Goal: Task Accomplishment & Management: Use online tool/utility

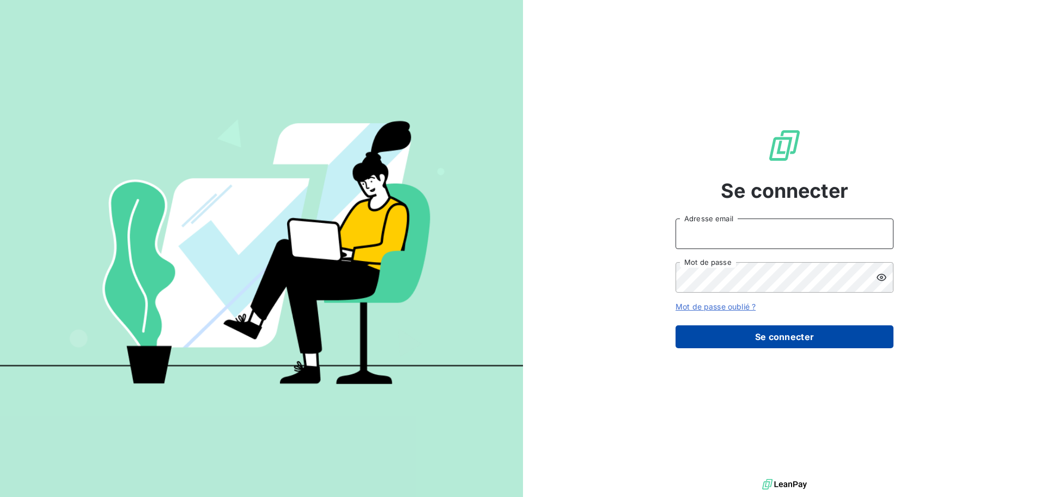
type input "[PERSON_NAME][EMAIL_ADDRESS][DOMAIN_NAME]"
click at [729, 338] on button "Se connecter" at bounding box center [784, 336] width 218 height 23
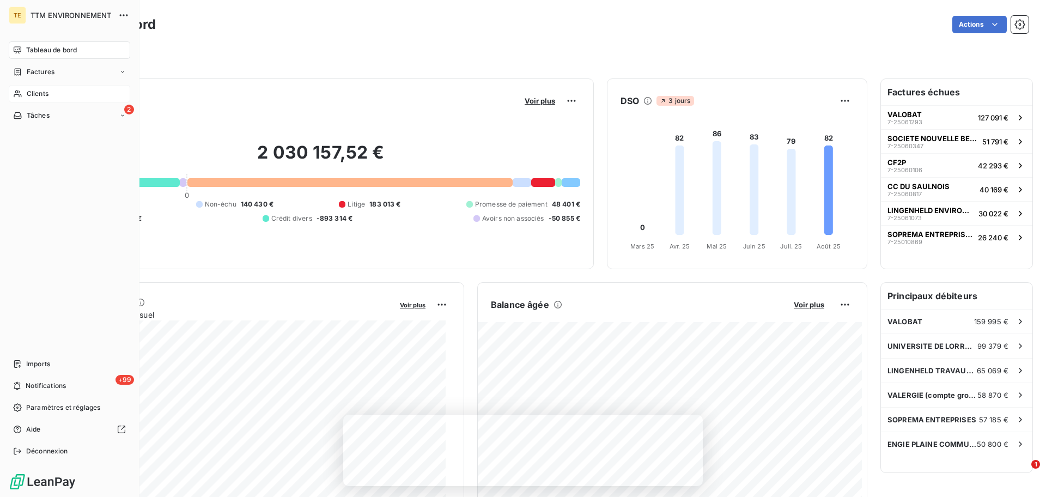
click at [32, 96] on span "Clients" at bounding box center [38, 94] width 22 height 10
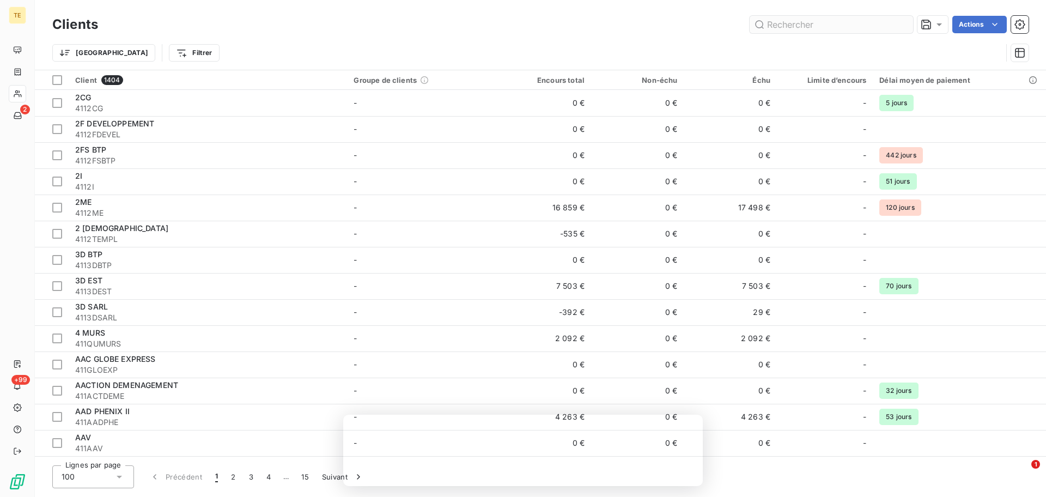
click at [821, 31] on input "text" at bounding box center [830, 24] width 163 height 17
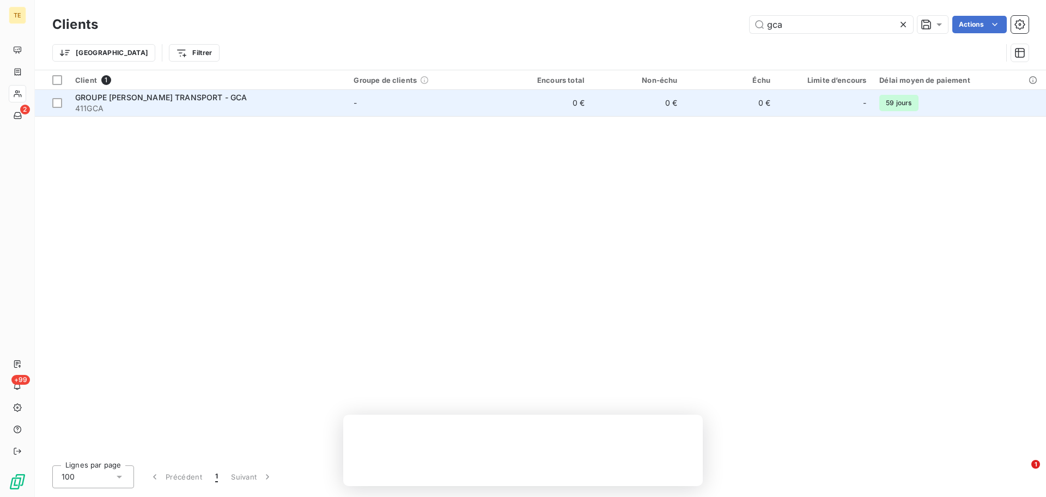
type input "gca"
click at [184, 103] on span "411GCA" at bounding box center [207, 108] width 265 height 11
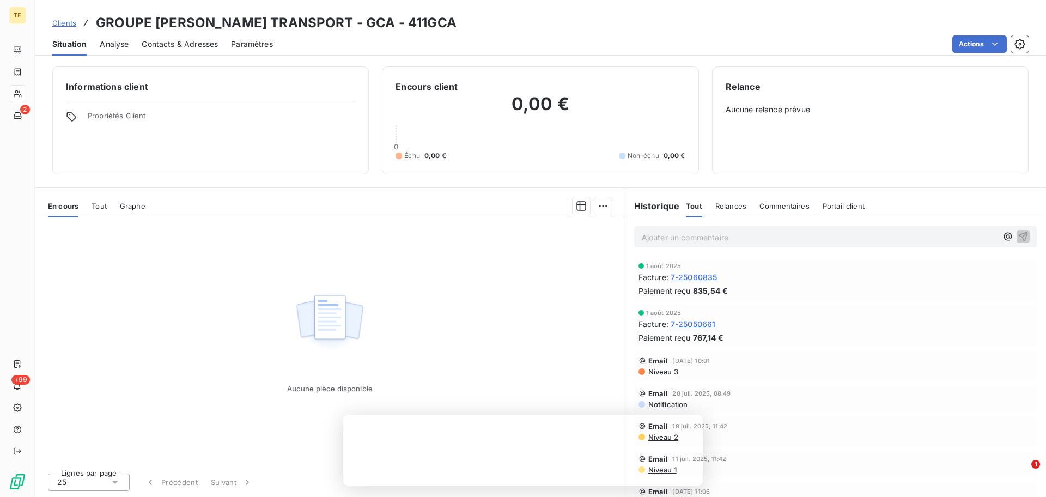
click at [103, 209] on span "Tout" at bounding box center [99, 206] width 15 height 9
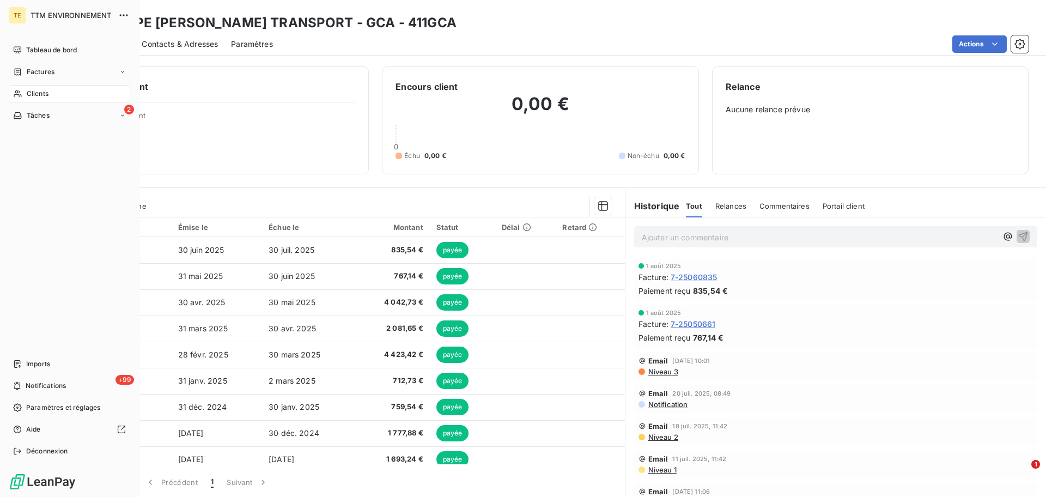
click at [14, 88] on div "Clients" at bounding box center [69, 93] width 121 height 17
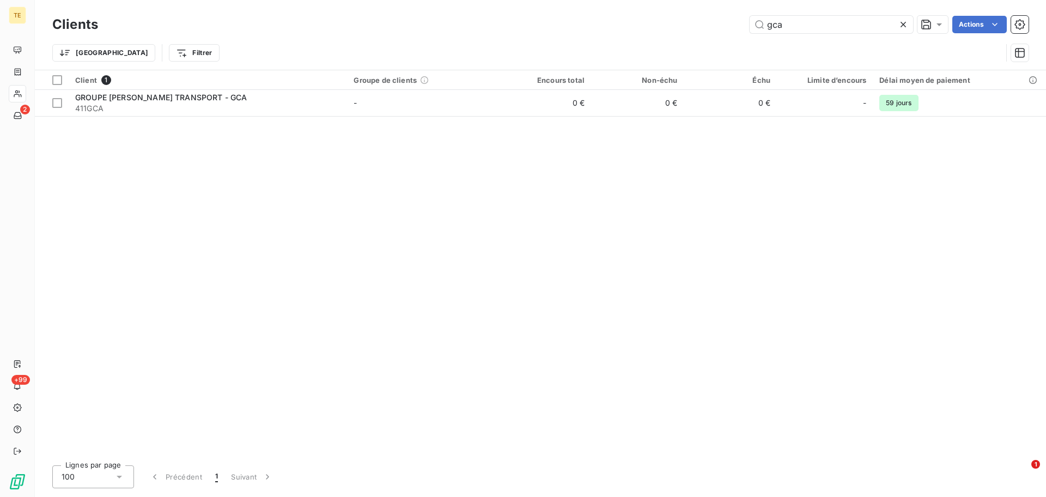
drag, startPoint x: 796, startPoint y: 22, endPoint x: 655, endPoint y: 26, distance: 141.1
click at [655, 26] on div "gca Actions" at bounding box center [569, 24] width 917 height 17
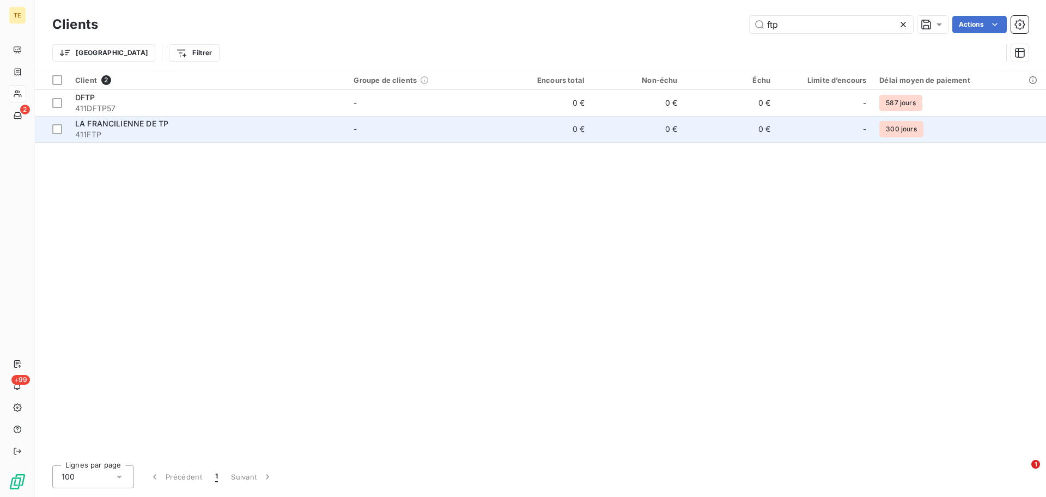
type input "ftp"
click at [142, 124] on span "LA FRANCILIENNE DE TP" at bounding box center [121, 123] width 93 height 9
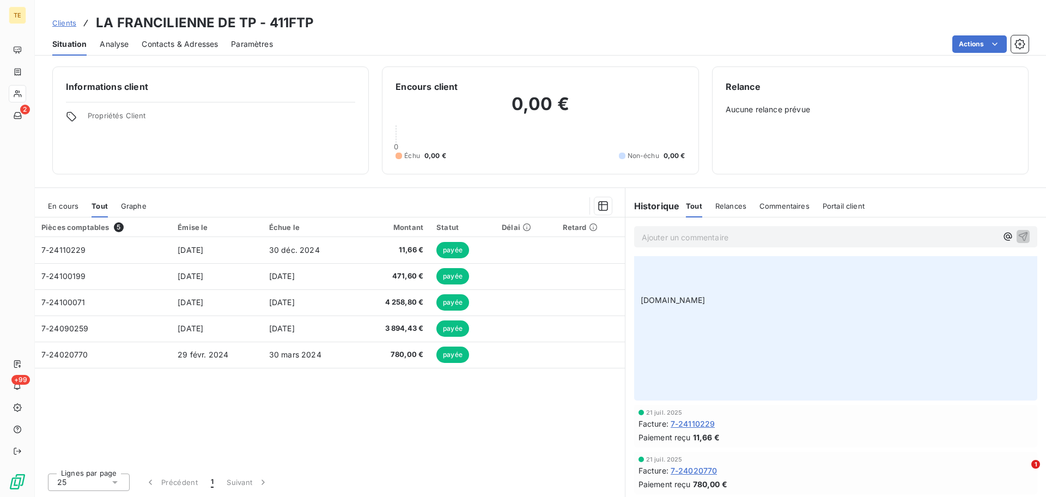
scroll to position [588, 0]
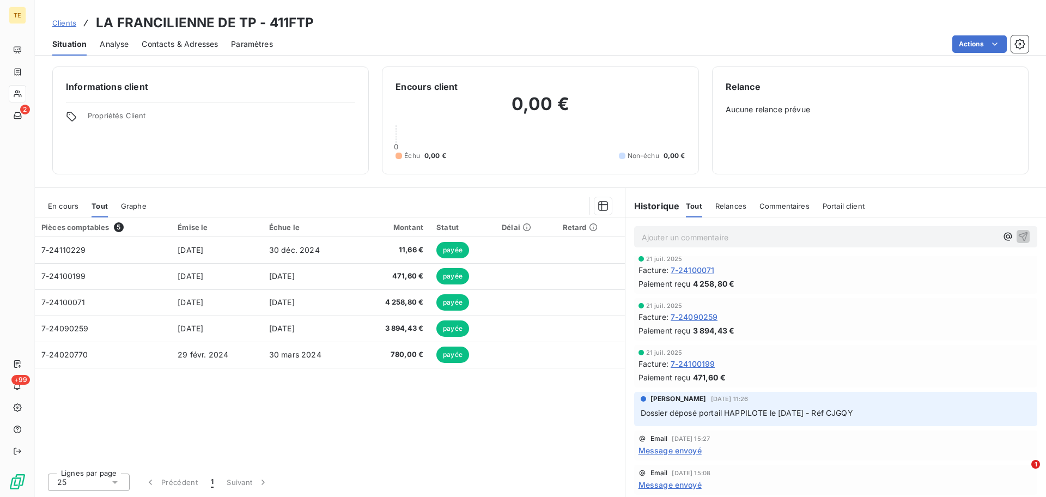
click at [746, 414] on span "Dossier déposé portail HAPPILOTE le 17.07.2025 - Réf CJGQY" at bounding box center [747, 412] width 212 height 9
click at [722, 448] on div "Message envoyé" at bounding box center [835, 449] width 394 height 11
click at [686, 448] on span "Message envoyé" at bounding box center [669, 449] width 63 height 11
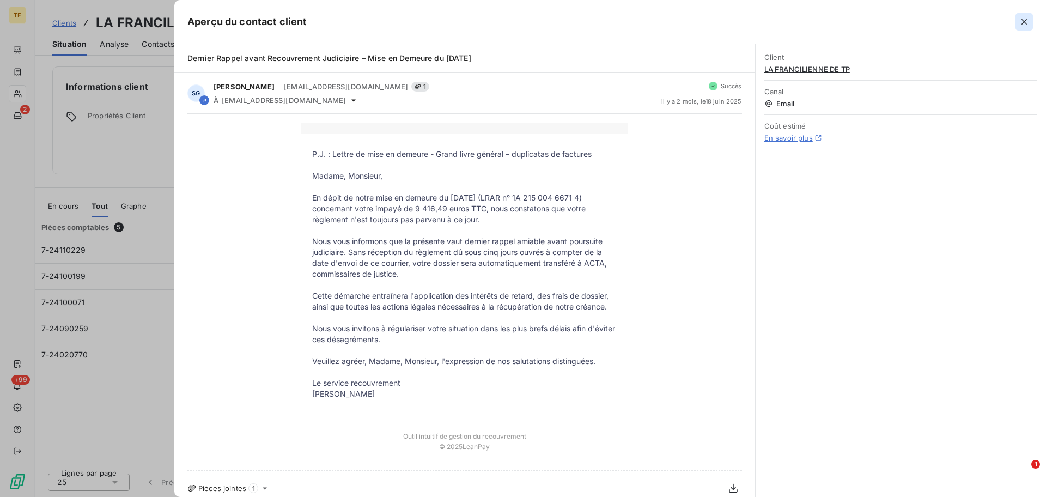
click at [1020, 18] on icon "button" at bounding box center [1023, 21] width 11 height 11
